Goal: Navigation & Orientation: Find specific page/section

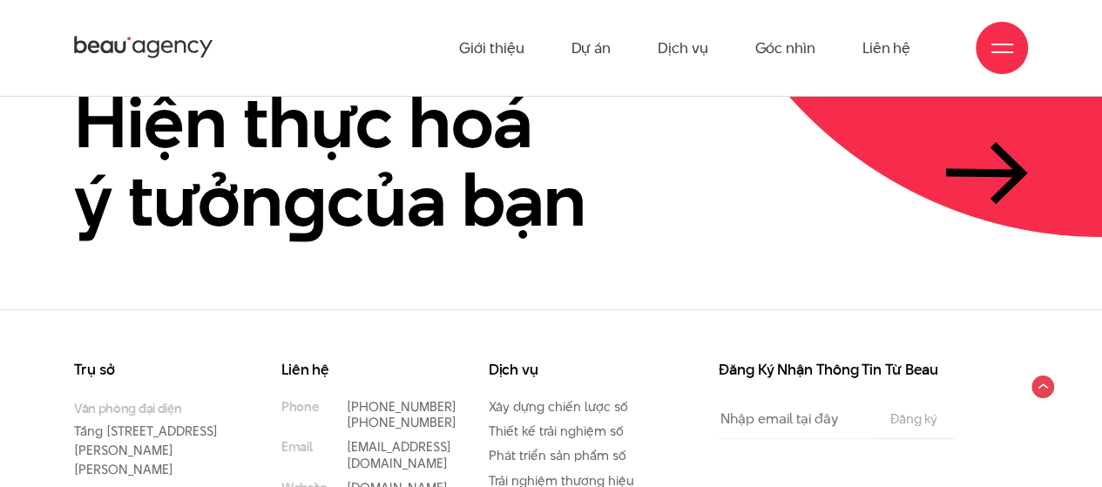
scroll to position [3743, 0]
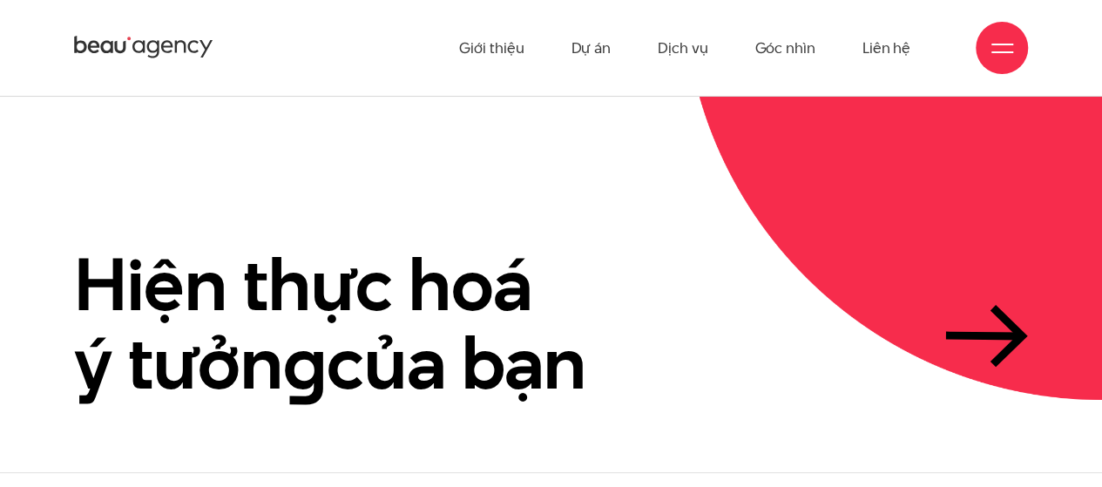
click at [1007, 55] on div at bounding box center [1002, 48] width 22 height 22
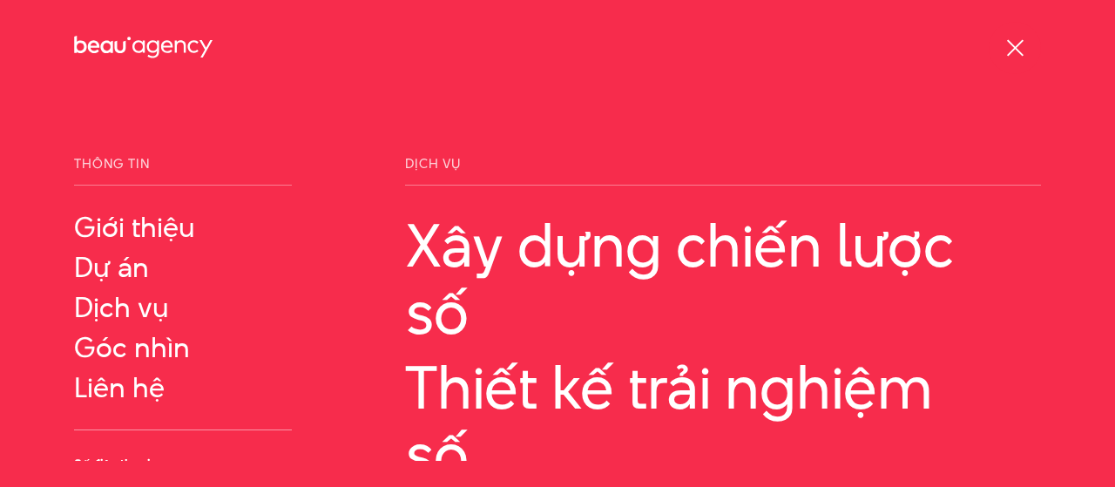
click at [1007, 51] on div at bounding box center [1016, 48] width 22 height 22
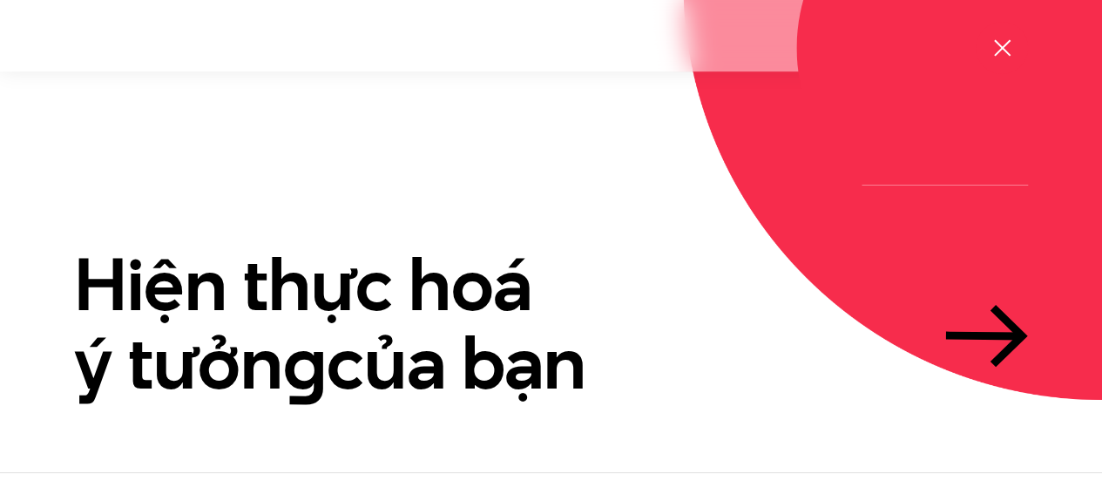
click at [1008, 51] on div at bounding box center [1002, 48] width 22 height 22
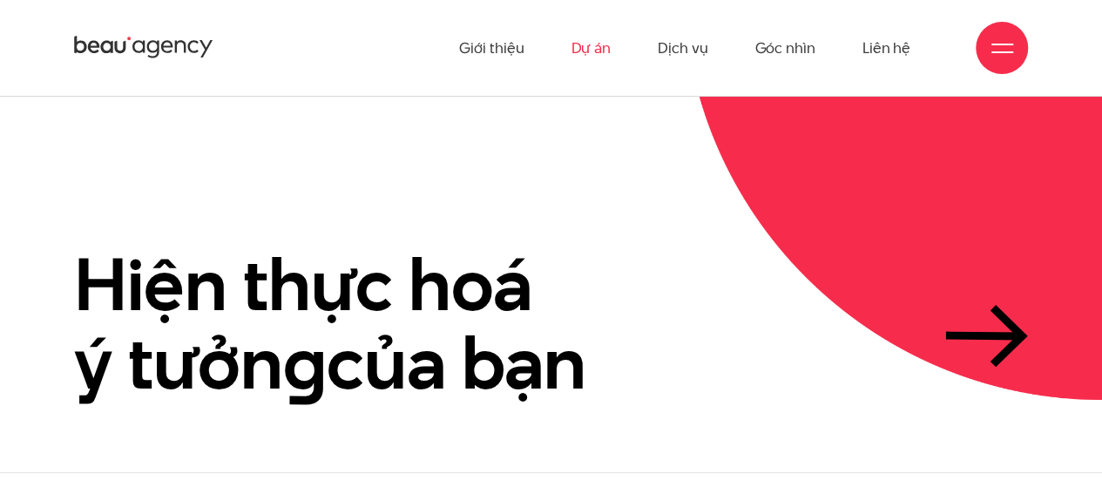
click at [601, 49] on link "Dự án" at bounding box center [591, 48] width 40 height 96
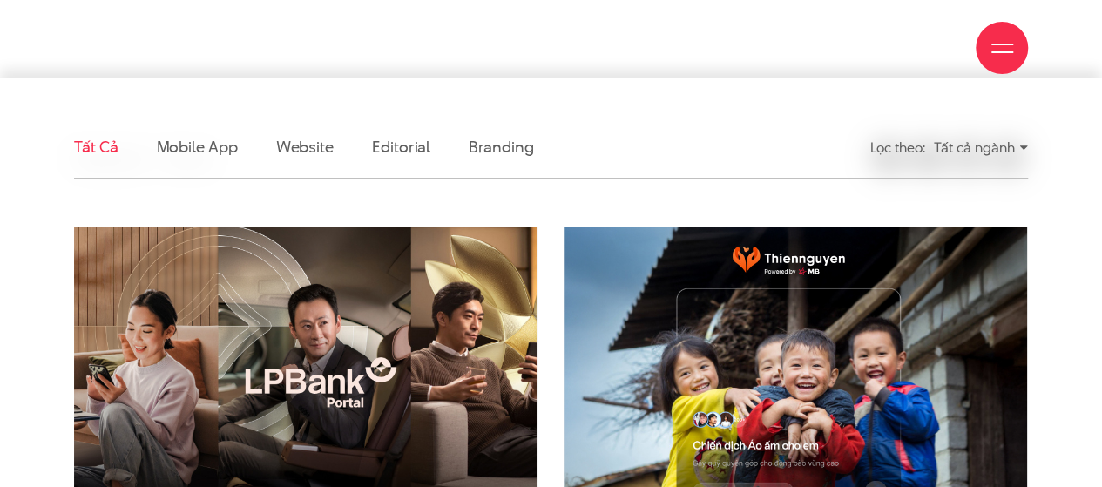
scroll to position [523, 0]
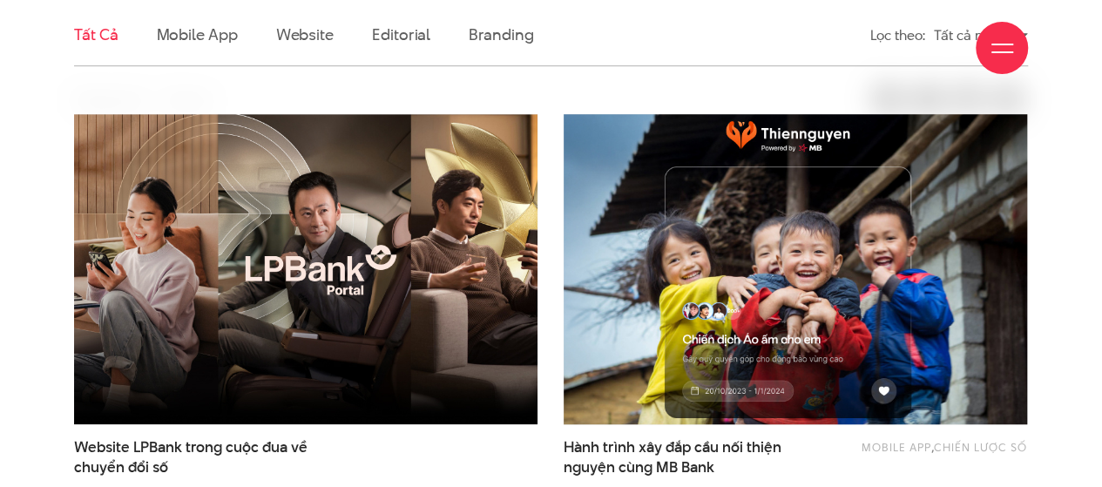
click at [851, 292] on img at bounding box center [795, 269] width 510 height 342
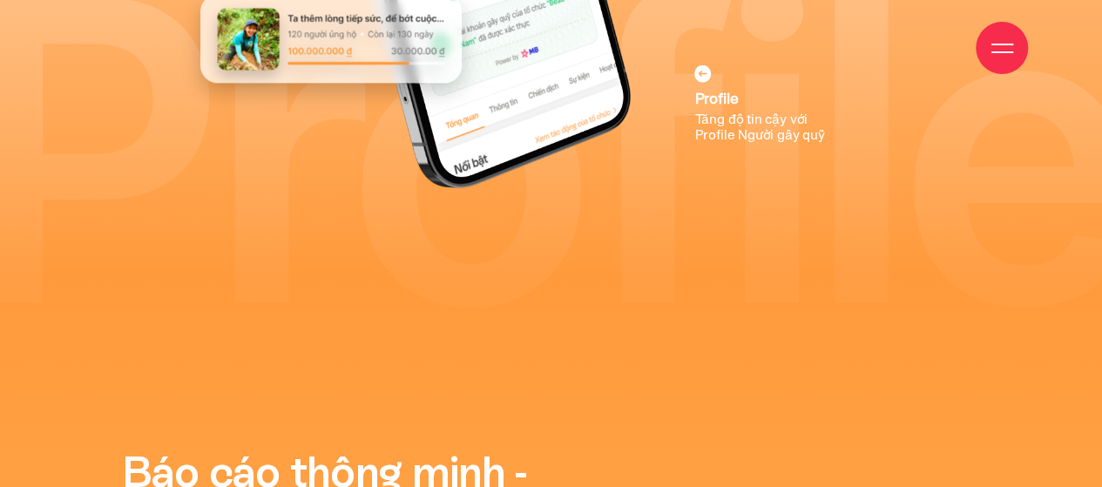
scroll to position [9584, 0]
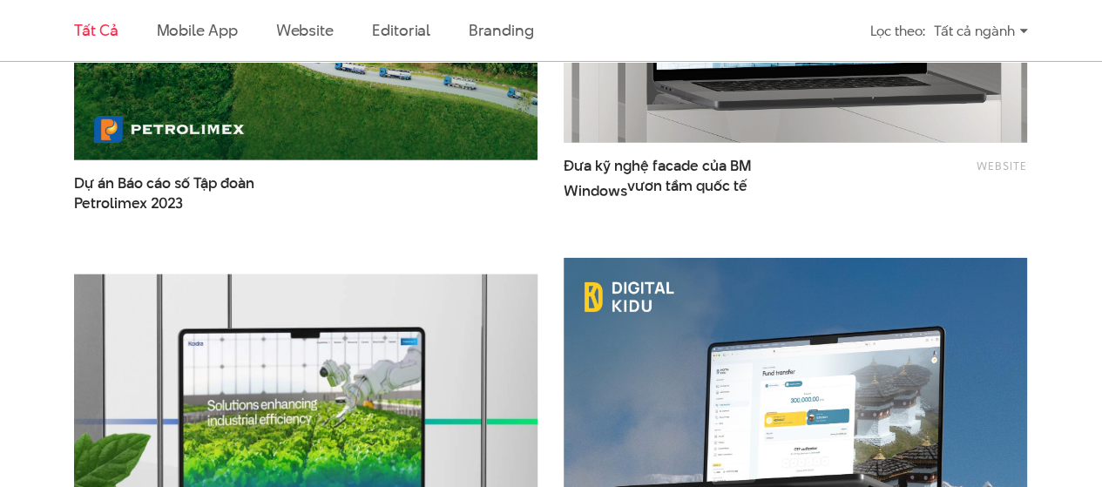
scroll to position [2265, 0]
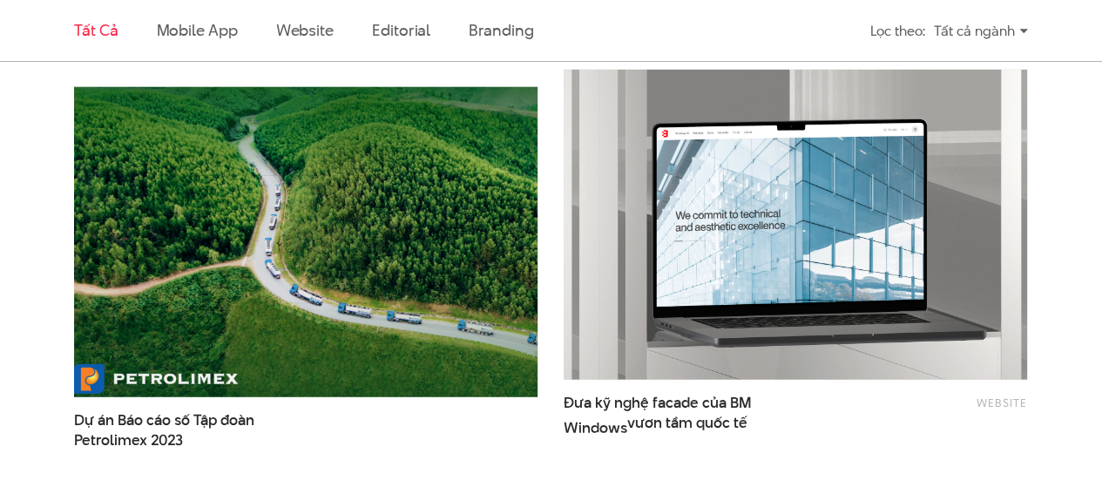
click at [362, 331] on img at bounding box center [306, 242] width 510 height 342
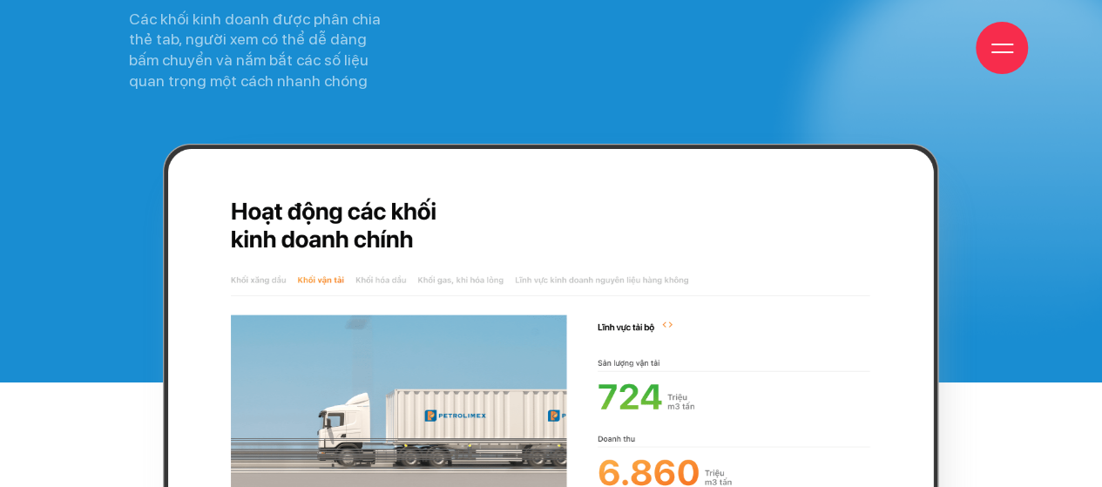
scroll to position [9757, 0]
